Goal: Information Seeking & Learning: Learn about a topic

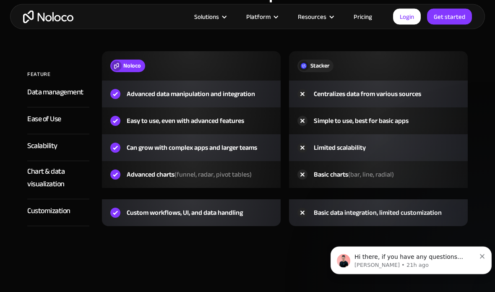
scroll to position [1193, 0]
click at [369, 16] on link "Pricing" at bounding box center [362, 16] width 39 height 11
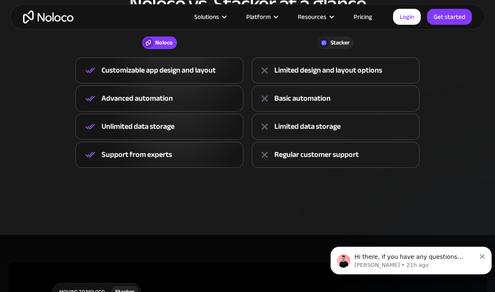
scroll to position [347, 0]
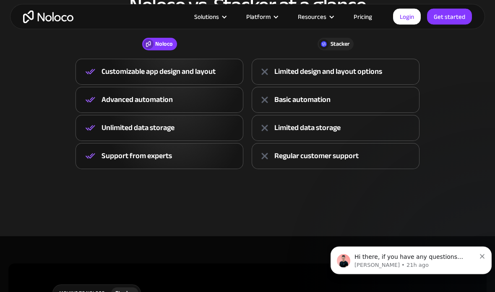
click at [265, 20] on div "Platform" at bounding box center [258, 16] width 24 height 11
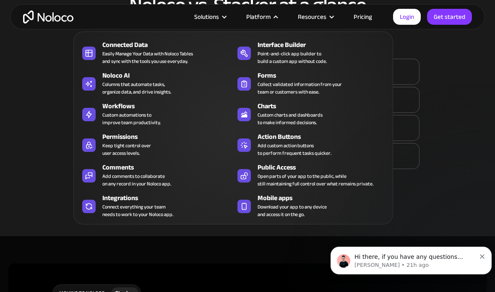
click at [299, 109] on div "Charts" at bounding box center [324, 106] width 135 height 10
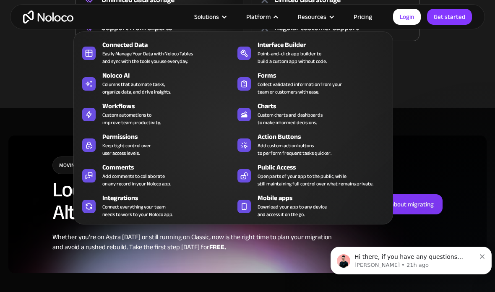
scroll to position [476, 0]
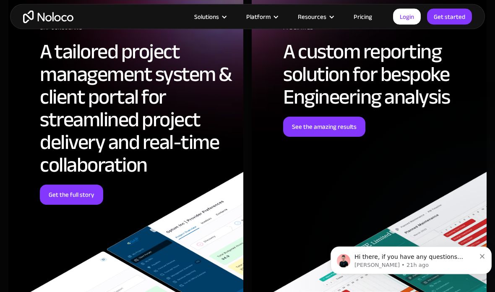
scroll to position [2258, 0]
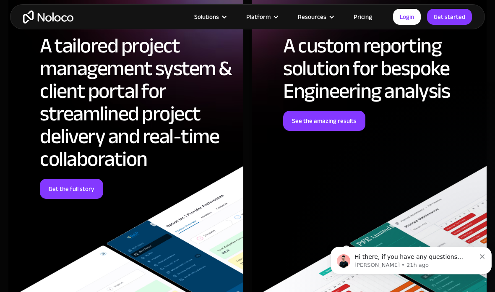
click at [324, 99] on h2 "A custom reporting solution for bespoke Engineering analysis" at bounding box center [380, 68] width 195 height 68
click at [331, 117] on link "See the amazing results" at bounding box center [324, 121] width 82 height 20
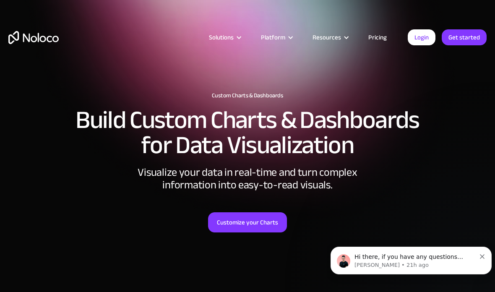
scroll to position [2291, 0]
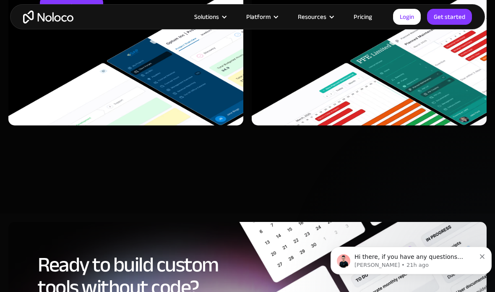
scroll to position [3358, 0]
